Goal: Transaction & Acquisition: Subscribe to service/newsletter

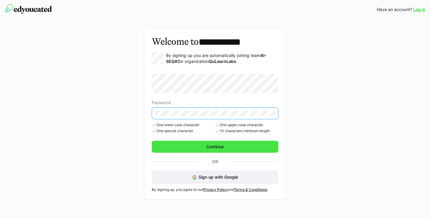
click at [212, 141] on span "Continue" at bounding box center [215, 147] width 127 height 12
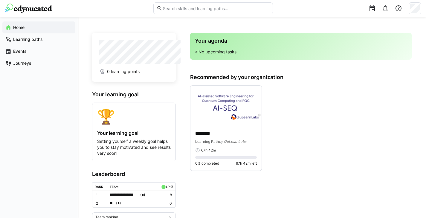
click at [366, 155] on div "******** Learning Path by QuLearnLabs 67h 42m 0% completed 67h 42m left" at bounding box center [300, 128] width 221 height 86
